Goal: Find specific page/section: Find specific page/section

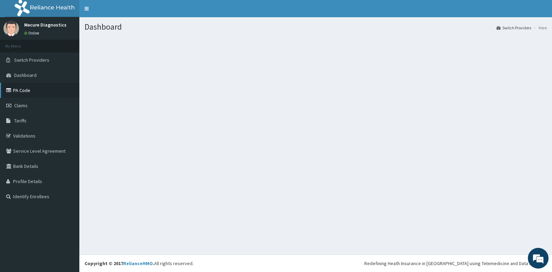
drag, startPoint x: 26, startPoint y: 89, endPoint x: 35, endPoint y: 93, distance: 9.7
click at [27, 89] on link "PA Code" at bounding box center [39, 90] width 79 height 15
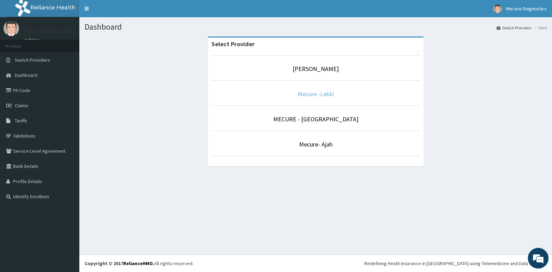
click at [298, 94] on link "Mecure -Lekki" at bounding box center [316, 94] width 36 height 8
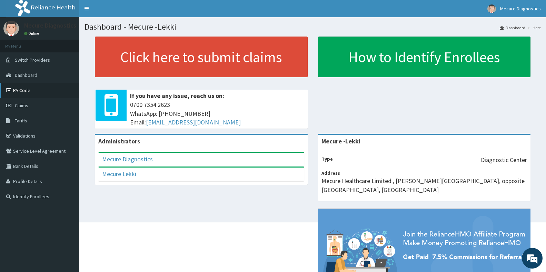
click at [52, 90] on link "PA Code" at bounding box center [39, 90] width 79 height 15
